Goal: Task Accomplishment & Management: Manage account settings

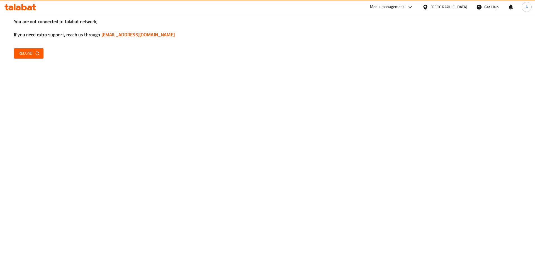
click at [38, 55] on icon "button" at bounding box center [37, 53] width 4 height 5
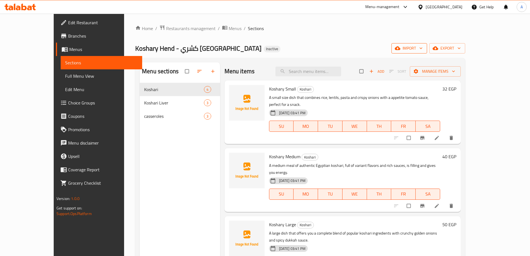
click at [423, 48] on span "import" at bounding box center [409, 48] width 27 height 7
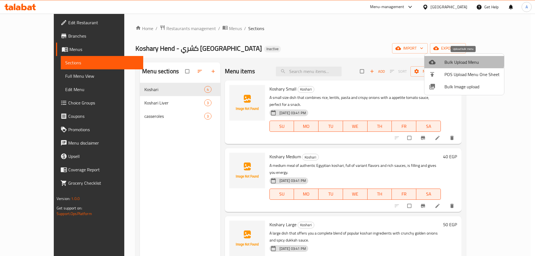
click at [458, 59] on span "Bulk Upload Menu" at bounding box center [471, 62] width 55 height 7
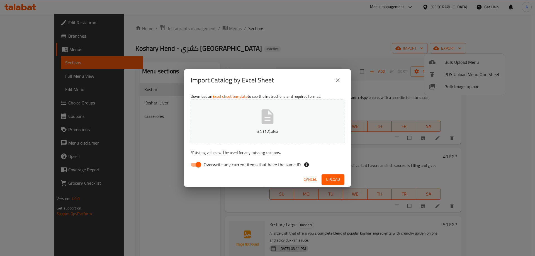
click at [199, 164] on input "Overwrite any current items that have the same ID." at bounding box center [198, 164] width 32 height 11
checkbox input "false"
click at [330, 179] on span "Upload" at bounding box center [333, 179] width 14 height 7
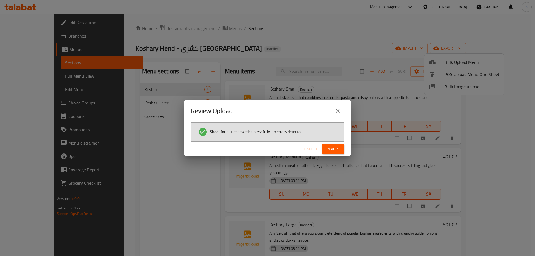
click at [325, 151] on button "Import" at bounding box center [333, 149] width 22 height 10
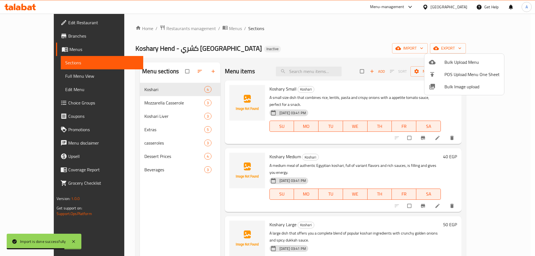
click at [28, 75] on div at bounding box center [267, 128] width 535 height 256
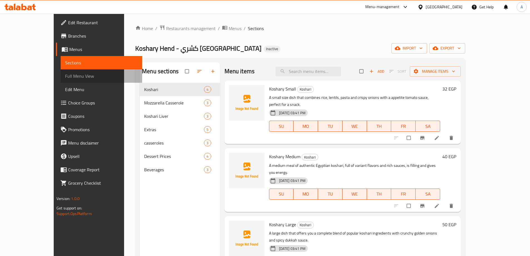
click at [65, 75] on span "Full Menu View" at bounding box center [101, 76] width 73 height 7
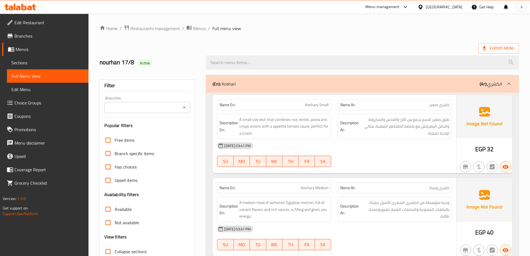
click at [242, 84] on div "(En): Koshari (Ar): الكشري" at bounding box center [358, 83] width 290 height 7
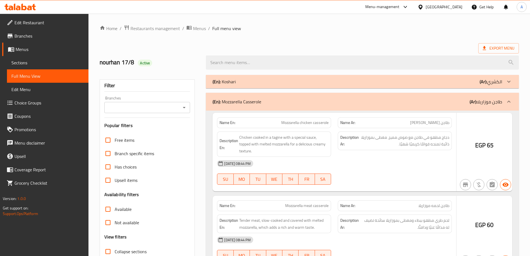
scroll to position [195, 0]
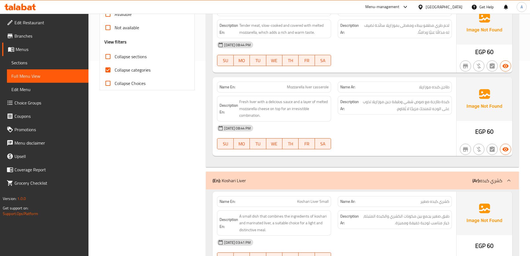
click at [131, 71] on span "Collapse categories" at bounding box center [133, 70] width 36 height 7
click at [115, 71] on input "Collapse categories" at bounding box center [107, 69] width 13 height 13
checkbox input "false"
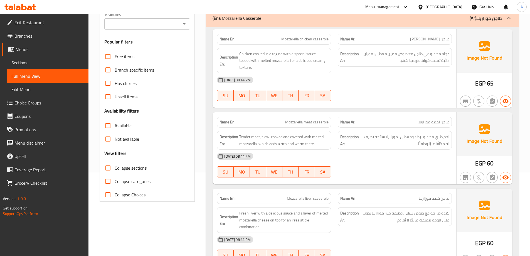
scroll to position [28, 0]
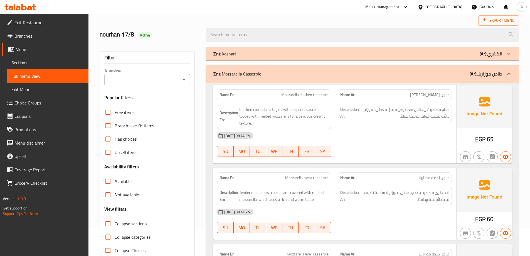
click at [233, 80] on div "(En): Mozzarella Casserole (Ar): طاجن موزاريلا" at bounding box center [362, 74] width 313 height 18
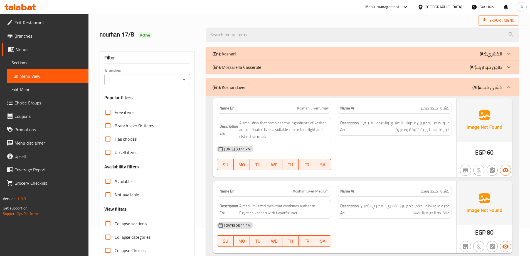
click at [237, 60] on div "(En): Mozzarella Casserole (Ar): طاجن موزاريلا" at bounding box center [362, 53] width 313 height 13
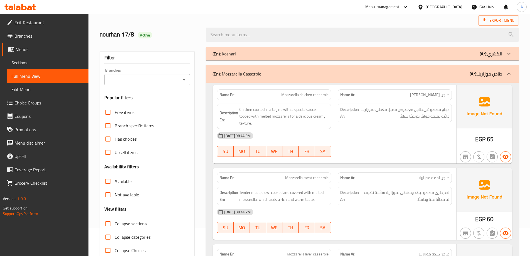
scroll to position [247, 0]
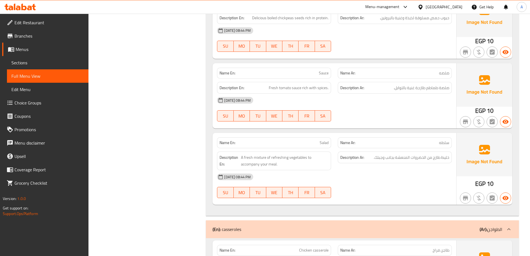
scroll to position [696, 0]
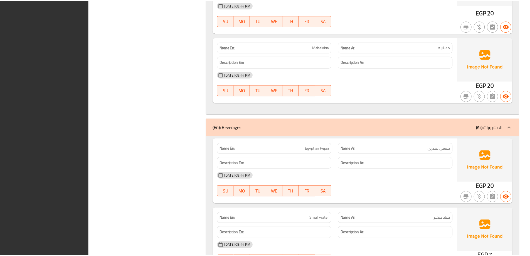
scroll to position [1109, 0]
